Goal: Task Accomplishment & Management: Use online tool/utility

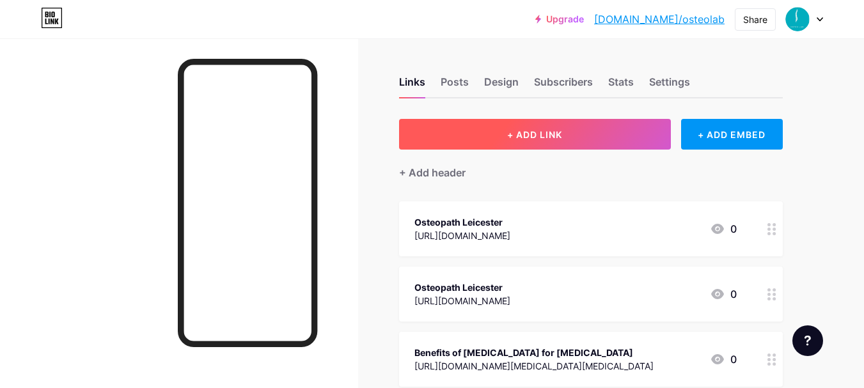
click at [528, 148] on button "+ ADD LINK" at bounding box center [535, 134] width 272 height 31
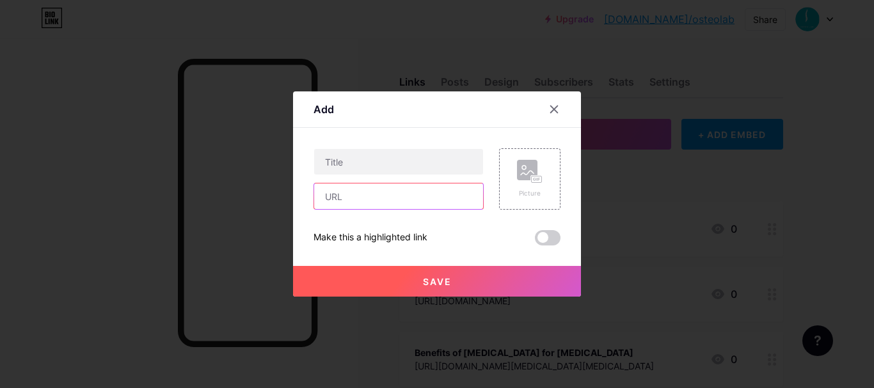
click at [383, 206] on input "text" at bounding box center [398, 197] width 169 height 26
paste input "[URL][DOMAIN_NAME]"
type input "[URL][DOMAIN_NAME]"
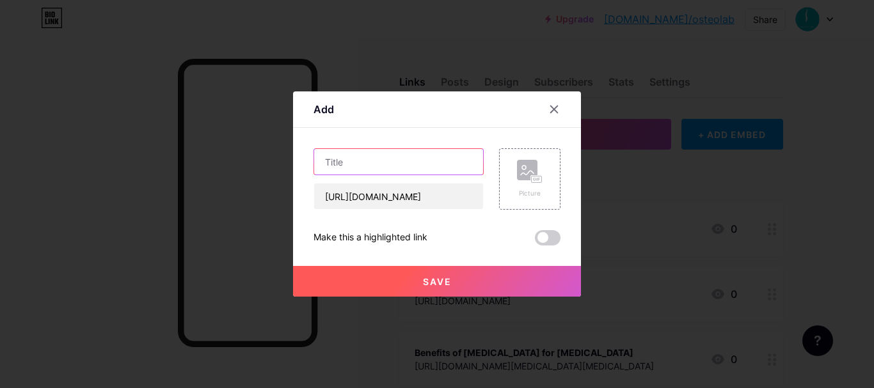
click at [351, 162] on input "text" at bounding box center [398, 162] width 169 height 26
paste input "Effective [MEDICAL_DATA] Back Manipulation for Pain Relief and Mobility"
type input "Effective [MEDICAL_DATA] Back Manipulation for Pain Relief and Mobility"
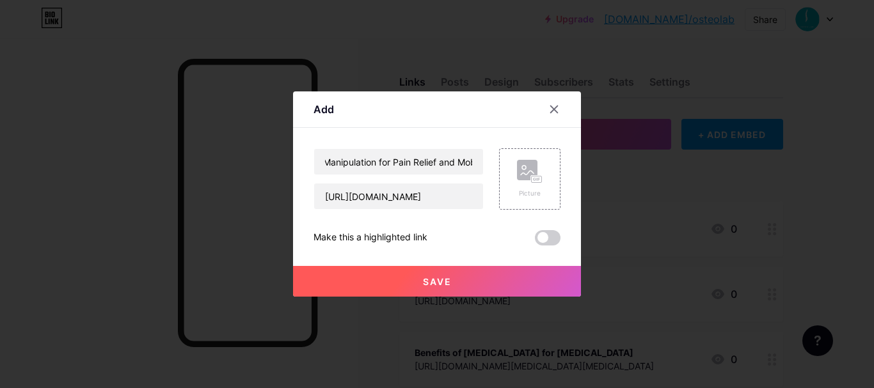
click at [546, 241] on span at bounding box center [548, 237] width 26 height 15
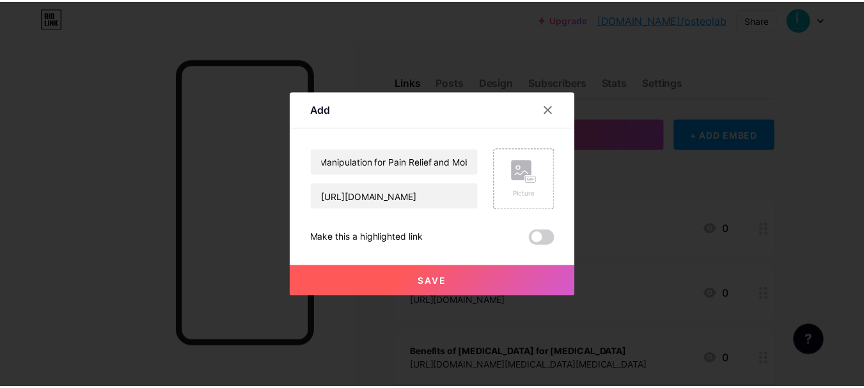
scroll to position [0, 0]
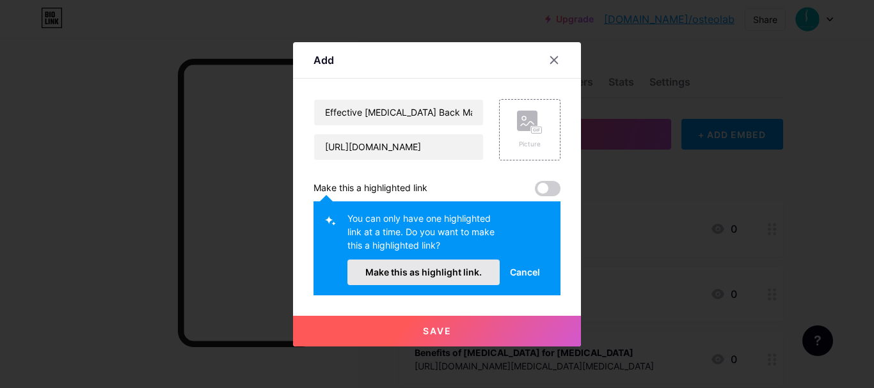
click at [465, 267] on span "Make this as highlight link." at bounding box center [423, 272] width 116 height 11
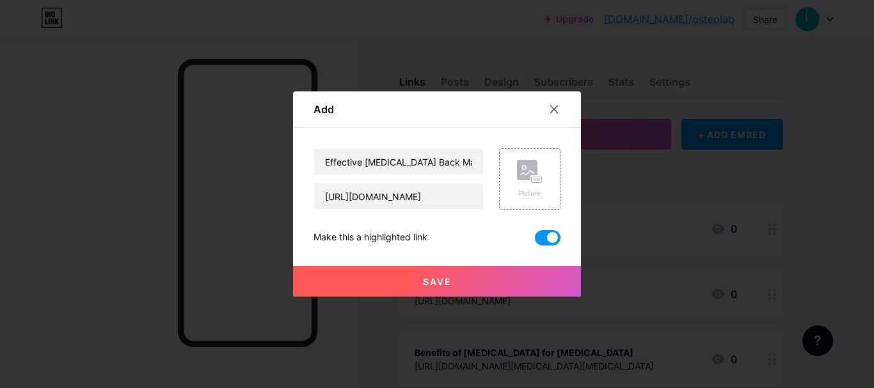
click at [467, 285] on button "Save" at bounding box center [437, 281] width 288 height 31
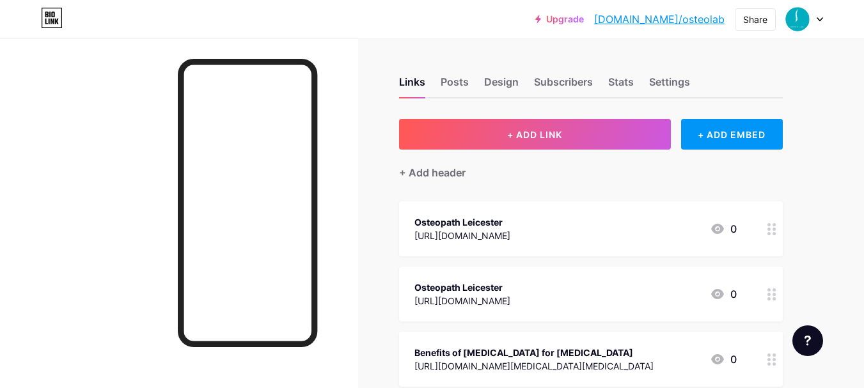
click at [699, 22] on link "[DOMAIN_NAME]/osteolab" at bounding box center [659, 19] width 131 height 15
